Goal: Check status: Check status

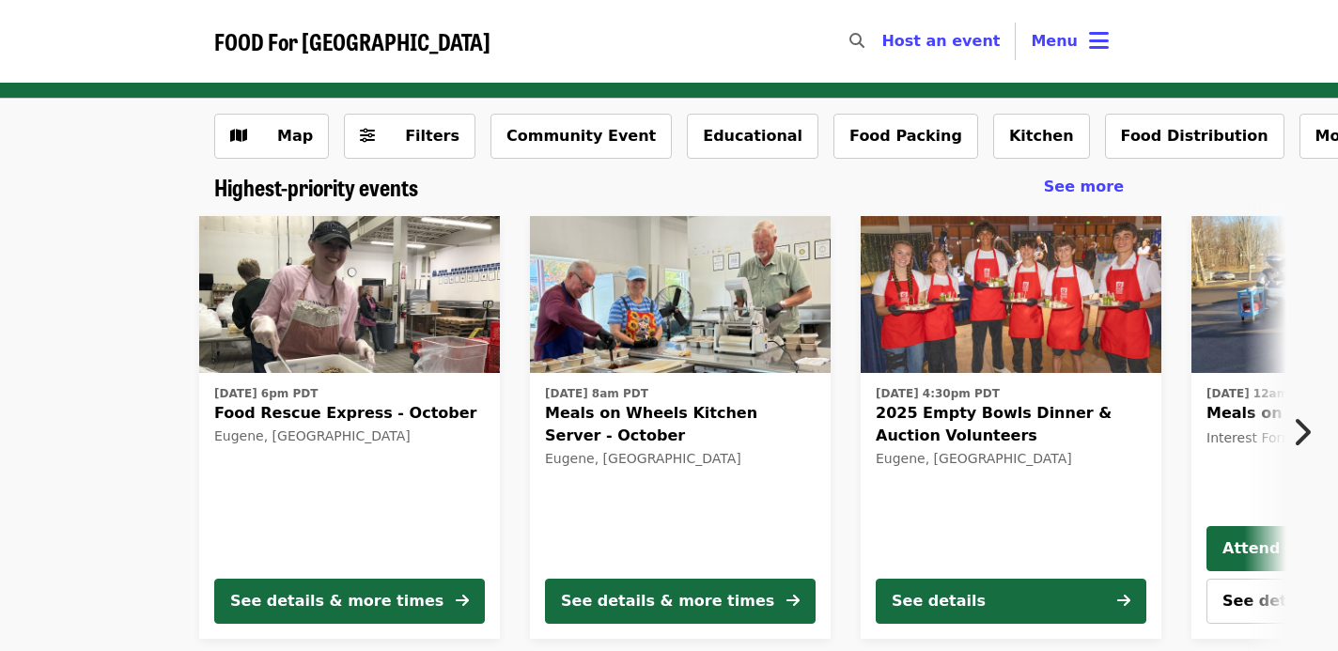
click at [400, 326] on img at bounding box center [349, 295] width 301 height 158
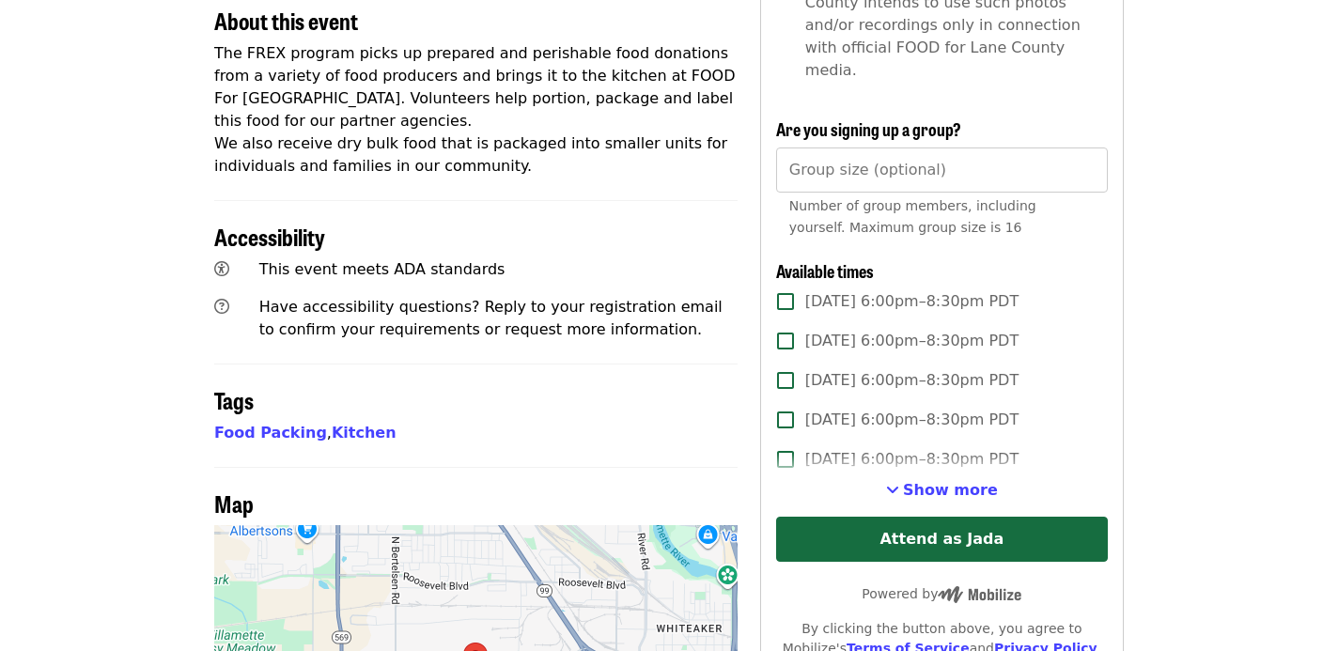
scroll to position [707, 0]
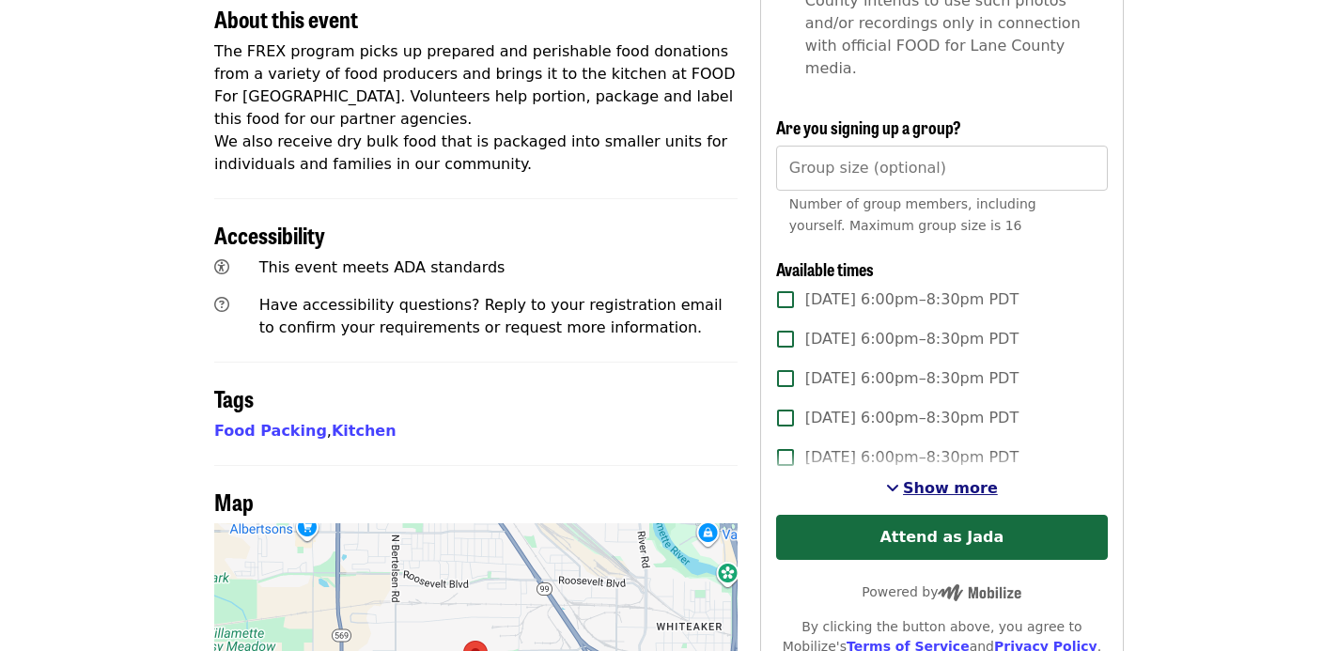
click at [924, 479] on span "Show more" at bounding box center [950, 488] width 95 height 18
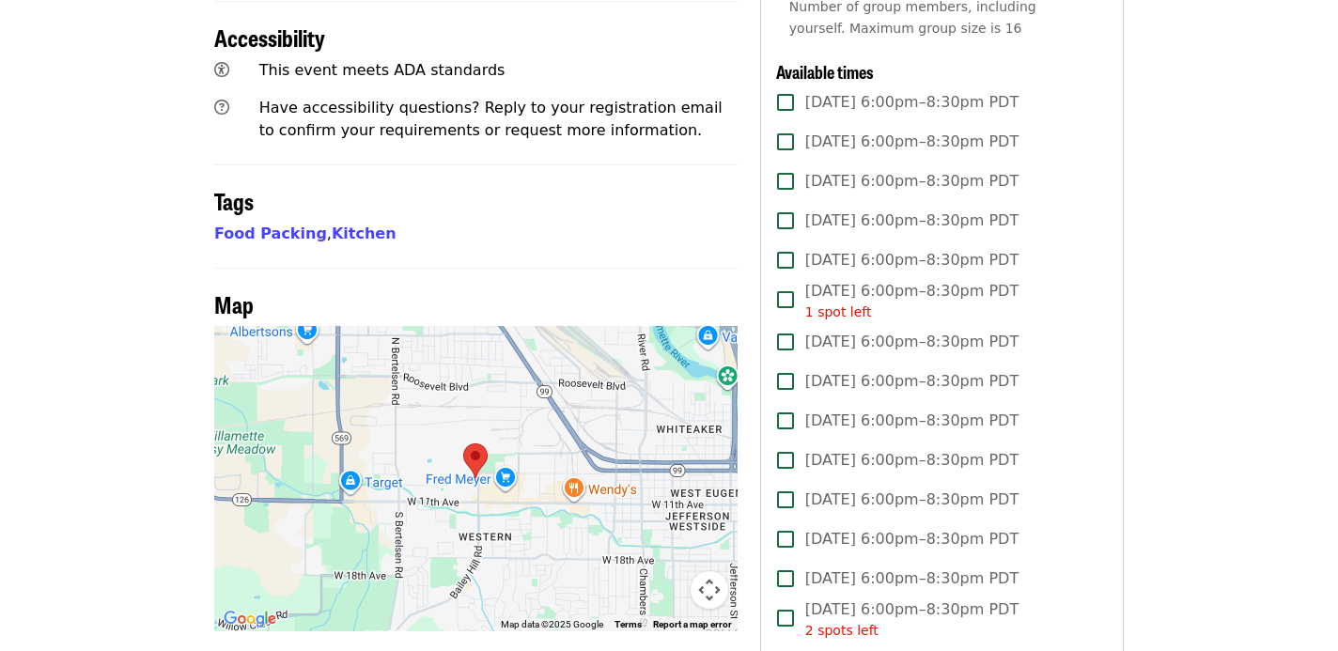
scroll to position [0, 0]
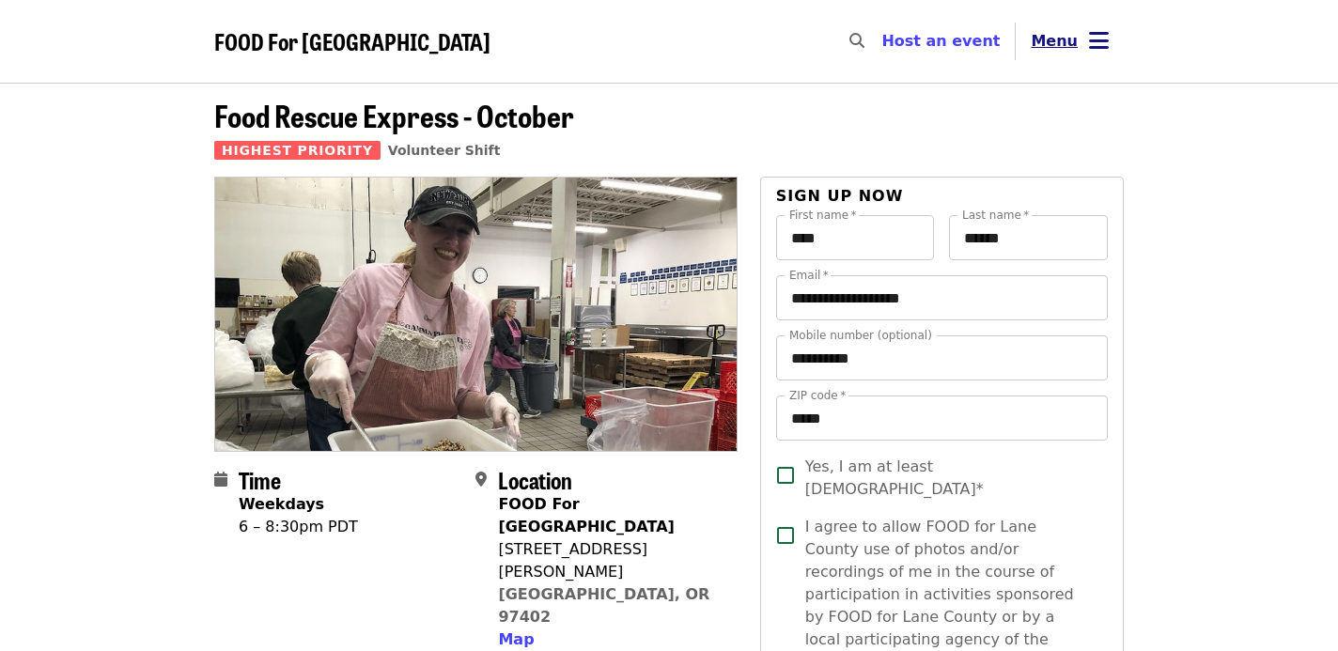
click at [1103, 56] on button "Menu" at bounding box center [1070, 41] width 108 height 45
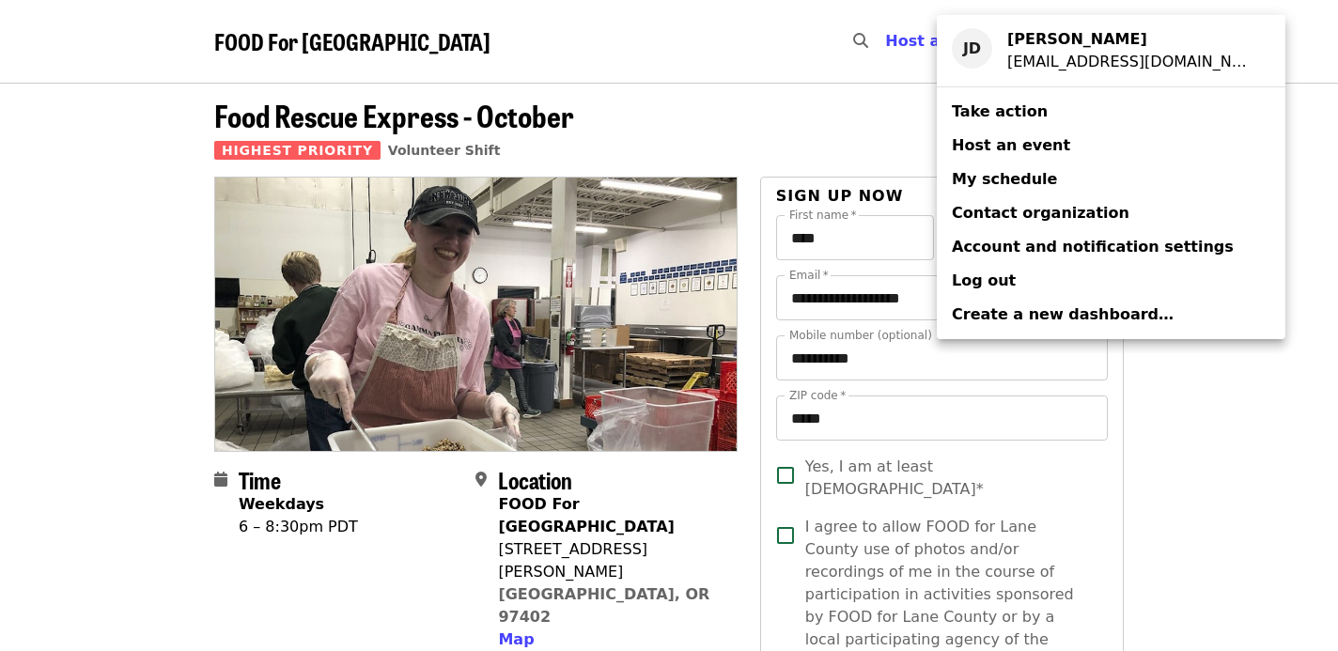
click at [1019, 177] on span "My schedule" at bounding box center [1004, 179] width 105 height 18
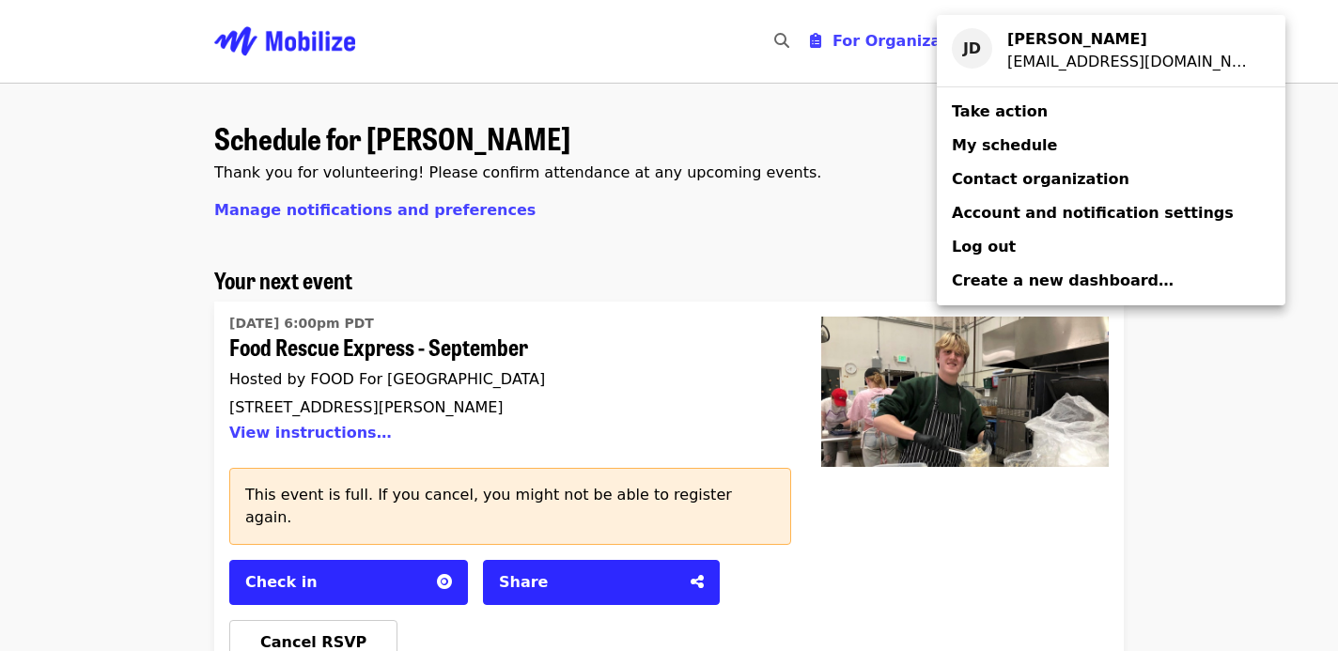
click at [722, 300] on div "Account menu" at bounding box center [669, 325] width 1338 height 651
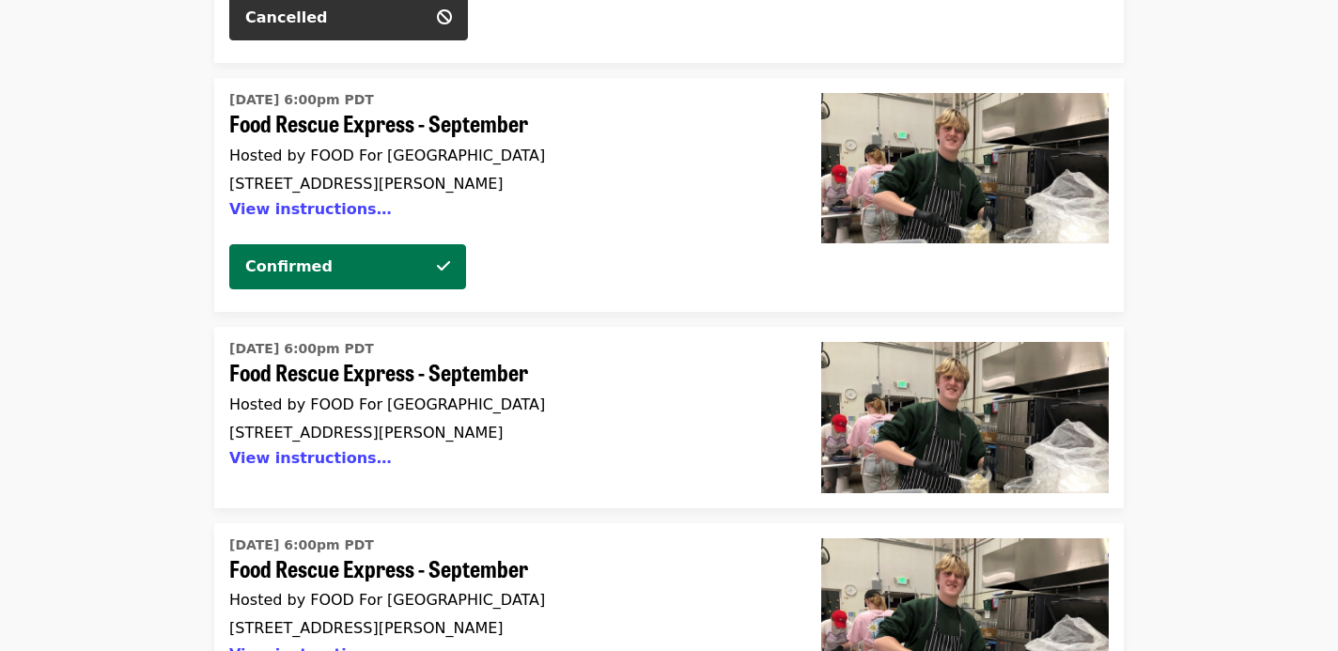
scroll to position [3200, 0]
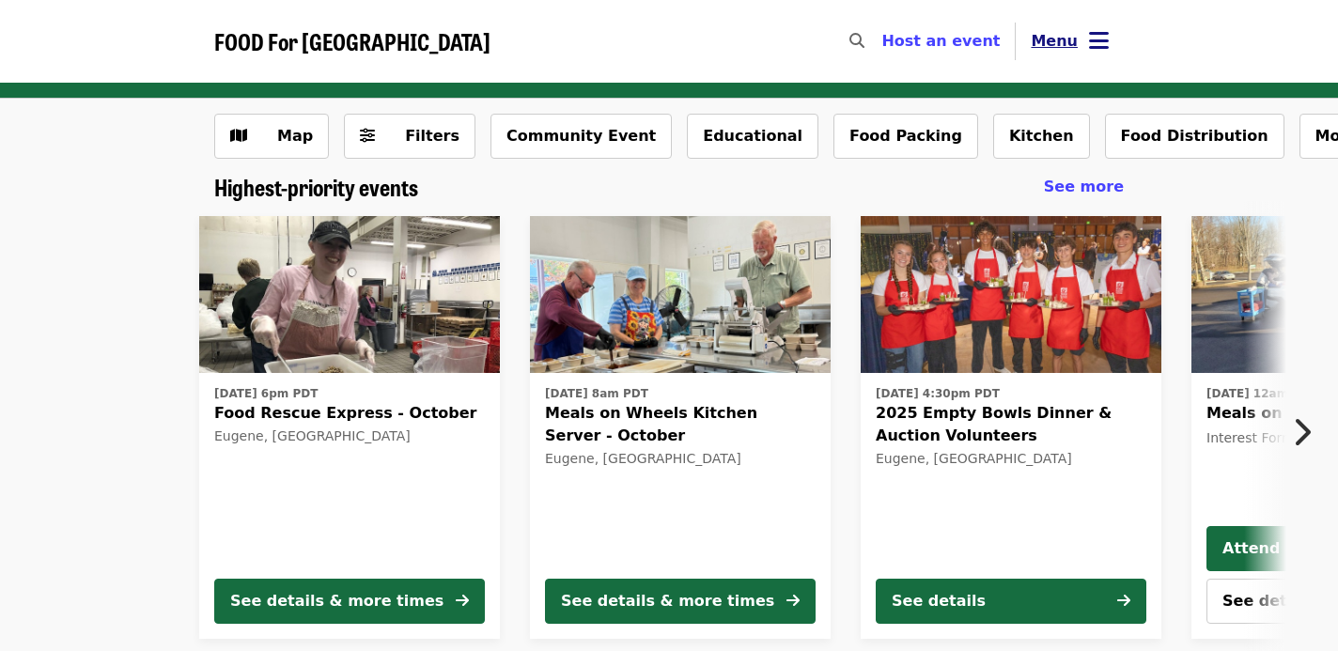
click at [1098, 49] on icon "bars icon" at bounding box center [1099, 40] width 20 height 27
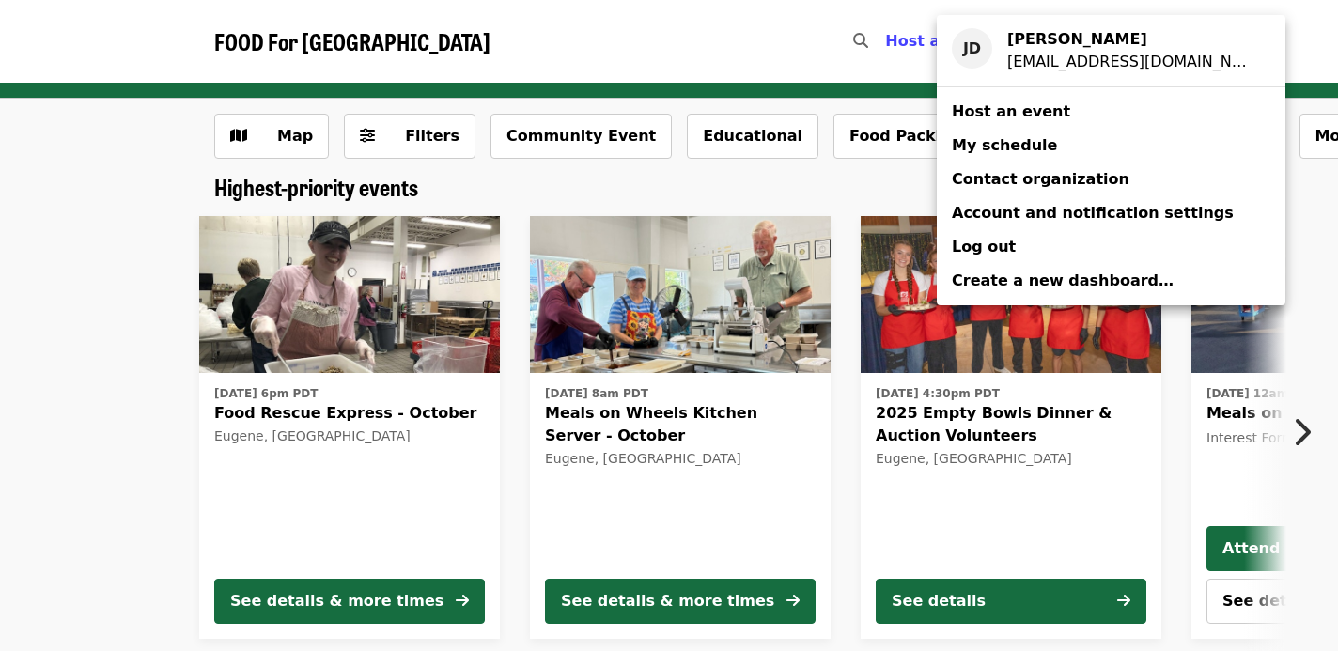
click at [1034, 148] on span "My schedule" at bounding box center [1004, 145] width 105 height 18
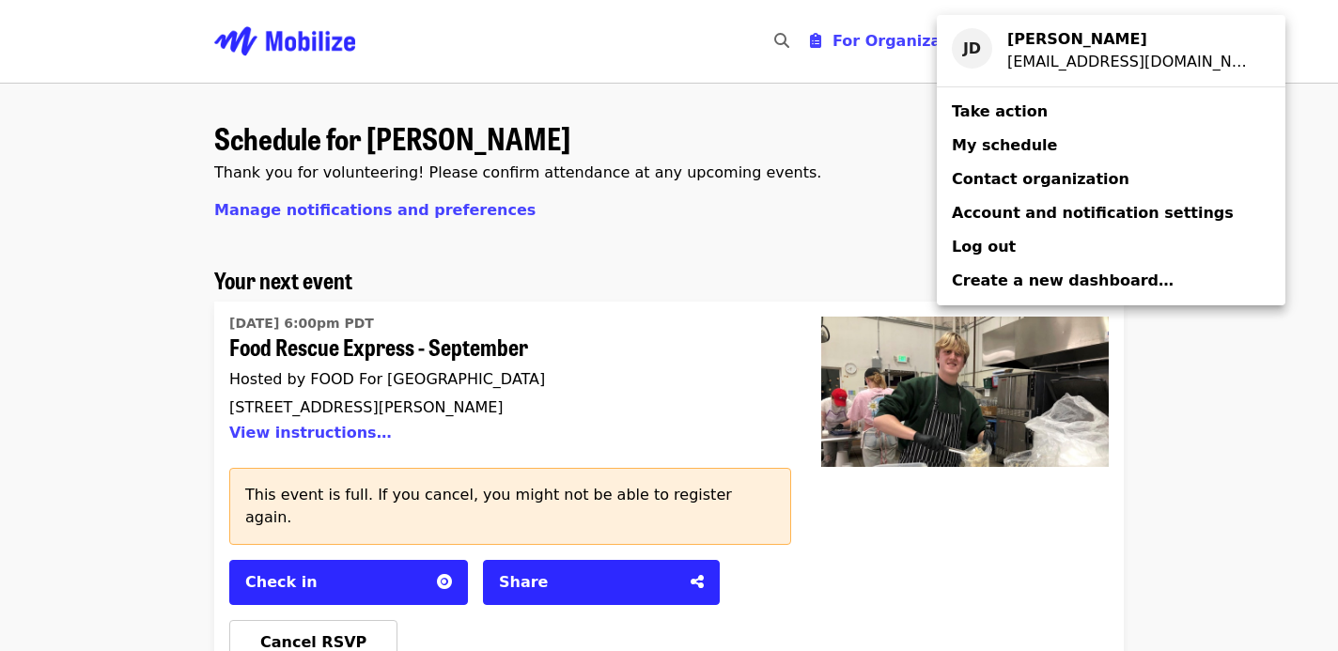
click at [763, 276] on div "Account menu" at bounding box center [669, 325] width 1338 height 651
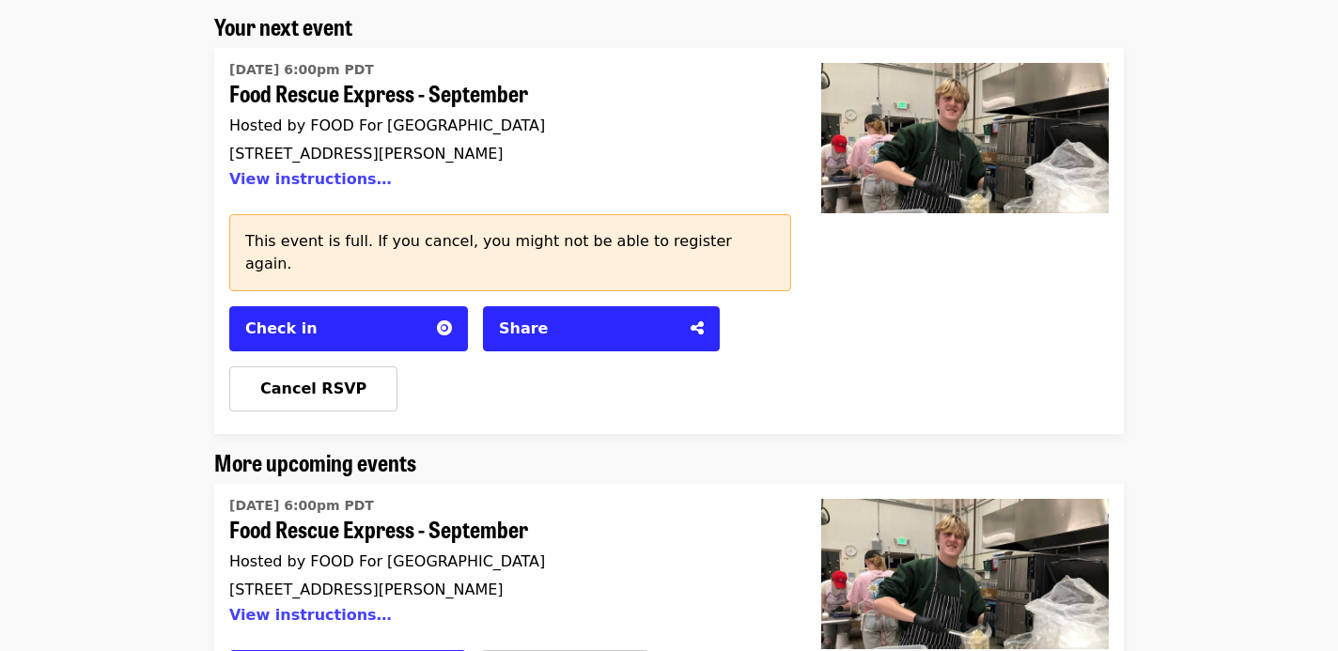
scroll to position [151, 0]
